Goal: Use online tool/utility: Utilize a website feature to perform a specific function

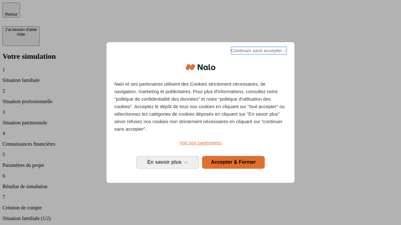
click at [258, 52] on span "Continuer sans accepter →" at bounding box center [259, 51] width 56 height 8
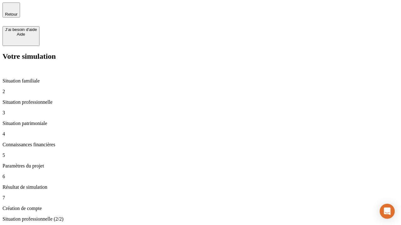
type input "70 000"
type input "1 000"
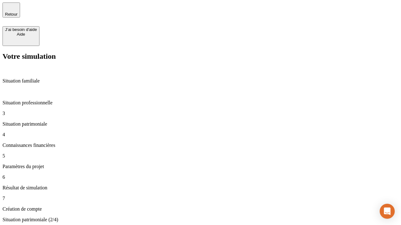
type input "800"
type input "6"
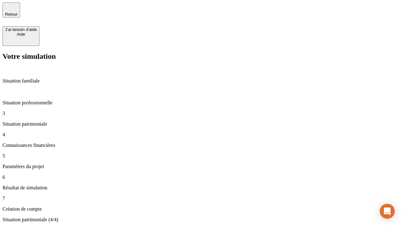
type input "400"
type input "3"
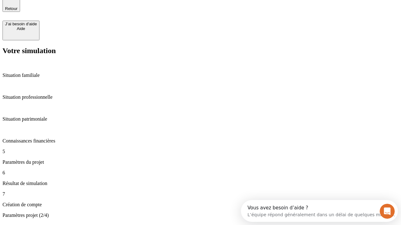
type input "35"
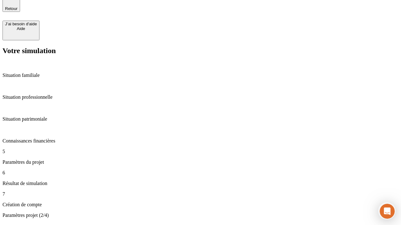
type input "500"
type input "640"
